Goal: Task Accomplishment & Management: Manage account settings

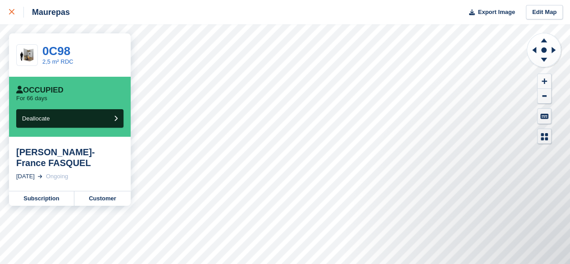
click at [11, 12] on icon at bounding box center [11, 11] width 5 height 5
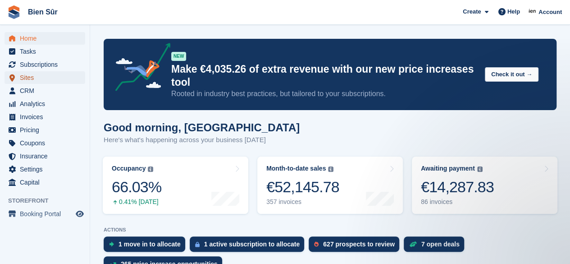
click at [40, 79] on span "Sites" at bounding box center [47, 77] width 54 height 13
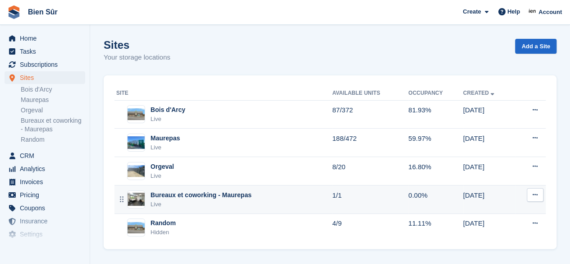
click at [198, 198] on div "Bureaux et coworking - Maurepas" at bounding box center [201, 194] width 101 height 9
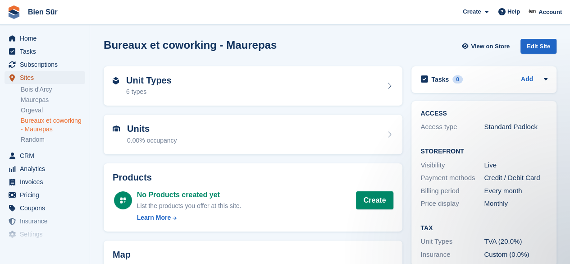
click at [31, 75] on span "Sites" at bounding box center [47, 77] width 54 height 13
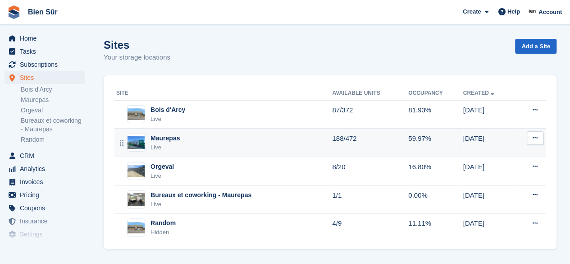
click at [222, 149] on div "Maurepas Live" at bounding box center [224, 142] width 216 height 18
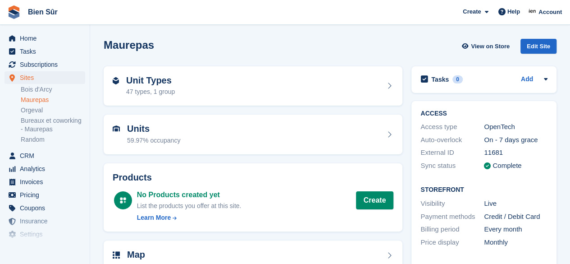
click at [244, 97] on div "Unit Types 47 types, 1 group" at bounding box center [253, 86] width 299 height 40
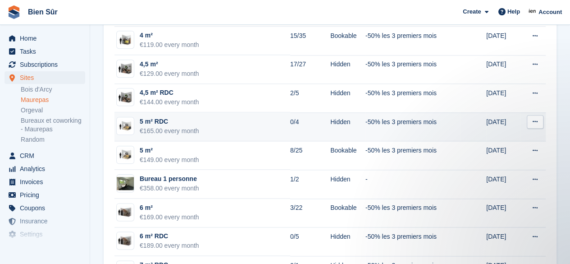
scroll to position [496, 0]
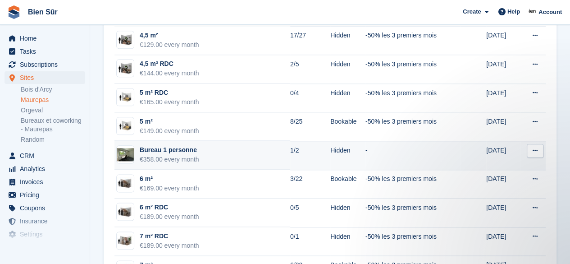
click at [206, 147] on td "Bureau 1 personne €358.00 every month" at bounding box center [203, 155] width 176 height 29
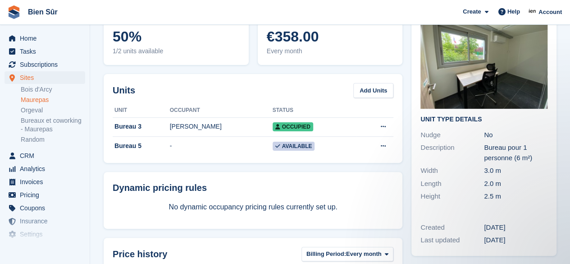
scroll to position [45, 0]
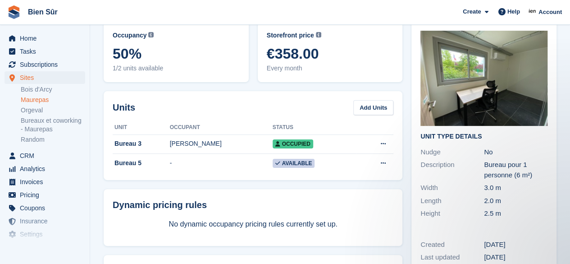
click at [342, 51] on span "€358.00" at bounding box center [330, 54] width 127 height 16
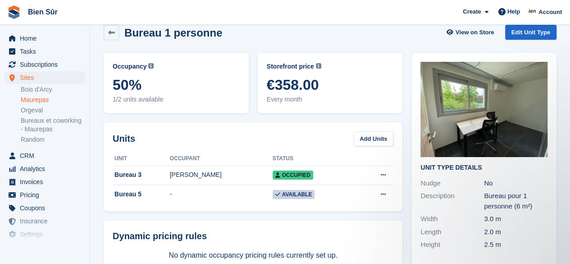
scroll to position [0, 0]
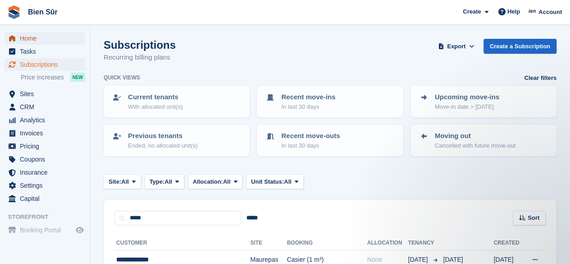
click at [33, 36] on span "Home" at bounding box center [47, 38] width 54 height 13
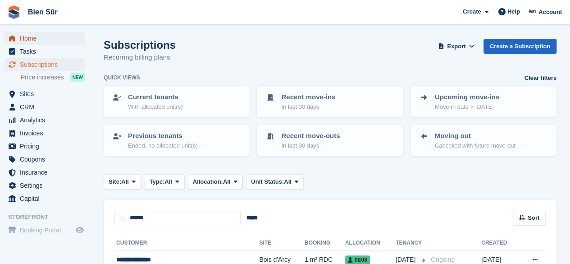
click at [63, 42] on span "Home" at bounding box center [47, 38] width 54 height 13
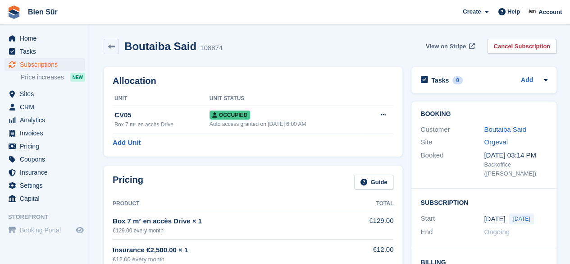
click at [466, 46] on span "View on Stripe" at bounding box center [446, 46] width 40 height 9
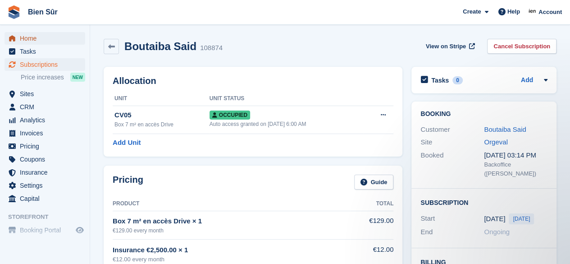
click at [23, 36] on span "Home" at bounding box center [47, 38] width 54 height 13
